Goal: Navigation & Orientation: Find specific page/section

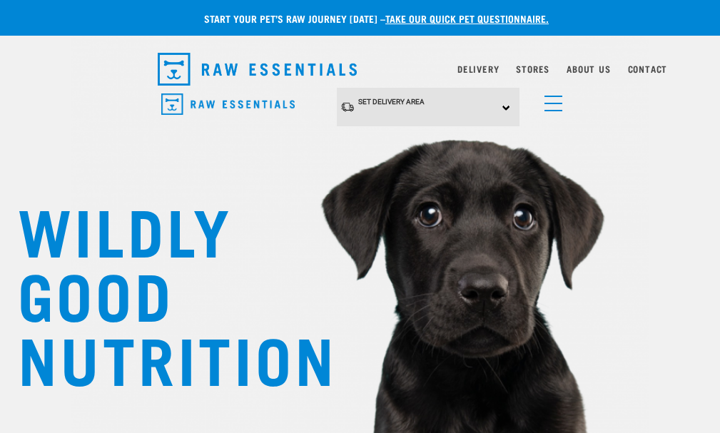
click at [0, 0] on span "Set Delivery Area" at bounding box center [0, 0] width 0 height 0
click at [0, 0] on link "[GEOGRAPHIC_DATA]" at bounding box center [0, 0] width 0 height 0
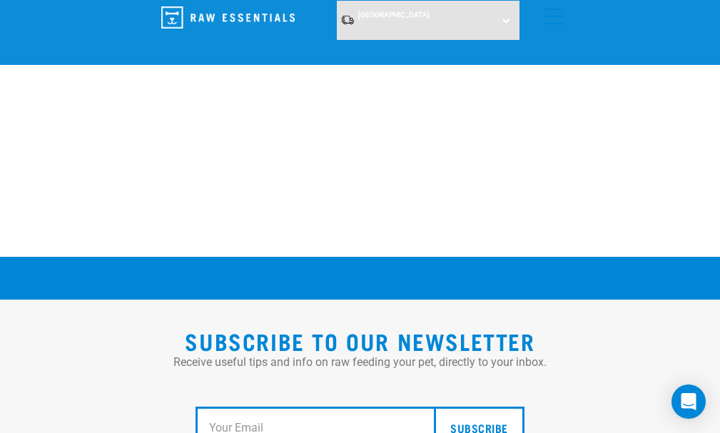
scroll to position [2559, 0]
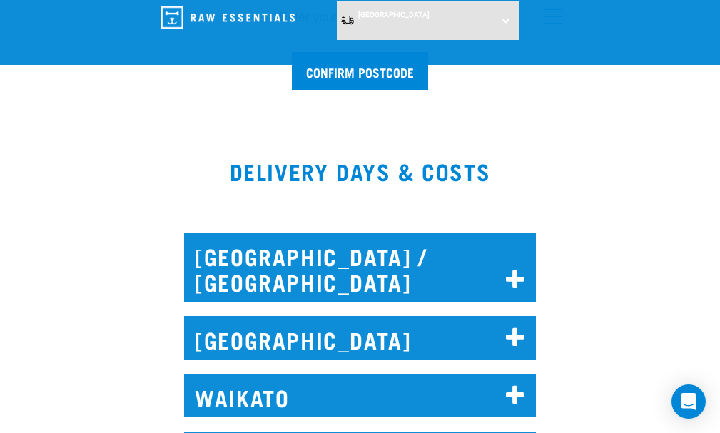
scroll to position [642, 0]
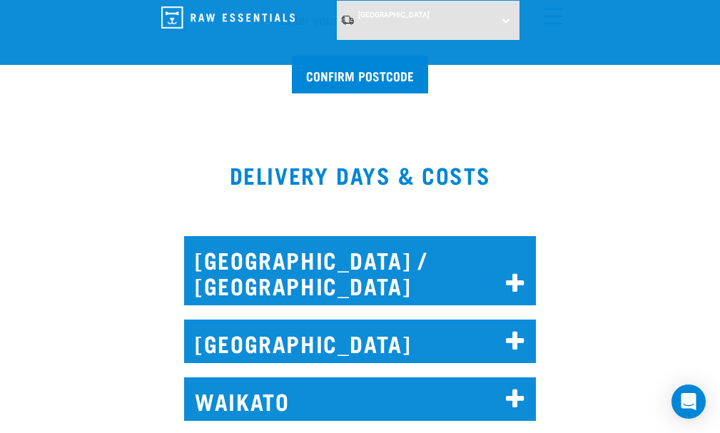
click at [409, 236] on h2 "[GEOGRAPHIC_DATA] / [GEOGRAPHIC_DATA]" at bounding box center [360, 270] width 352 height 69
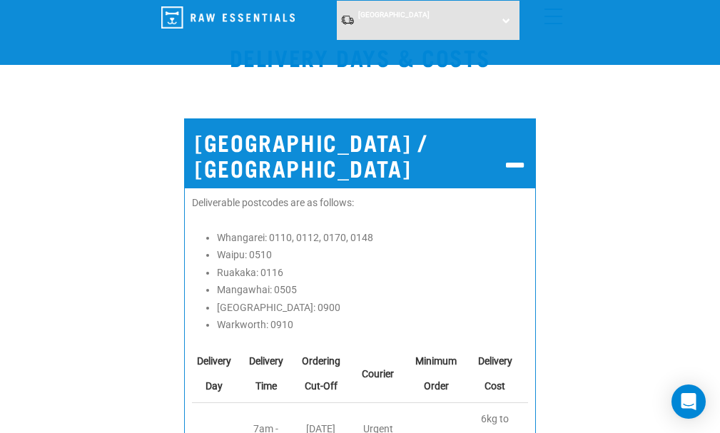
scroll to position [785, 0]
